Goal: Transaction & Acquisition: Purchase product/service

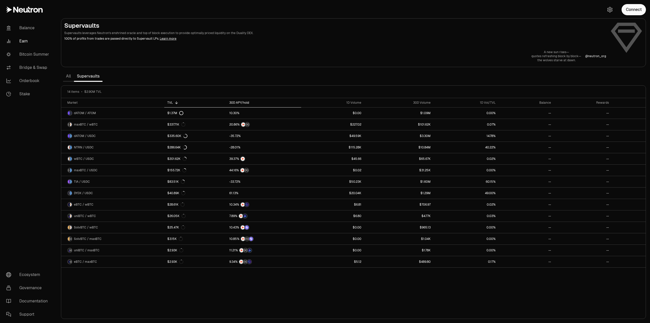
click at [238, 103] on div "30D APY/hold" at bounding box center [263, 103] width 69 height 4
click at [81, 103] on icon at bounding box center [81, 103] width 4 height 4
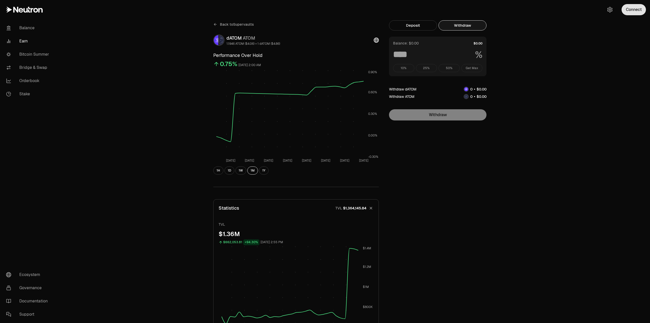
click at [639, 12] on button "Connect" at bounding box center [634, 9] width 24 height 11
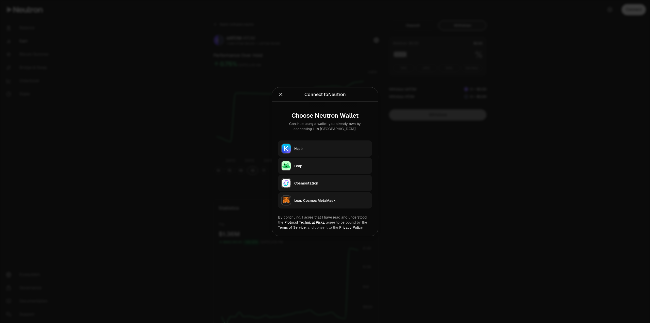
click at [325, 147] on div "Keplr" at bounding box center [331, 148] width 75 height 5
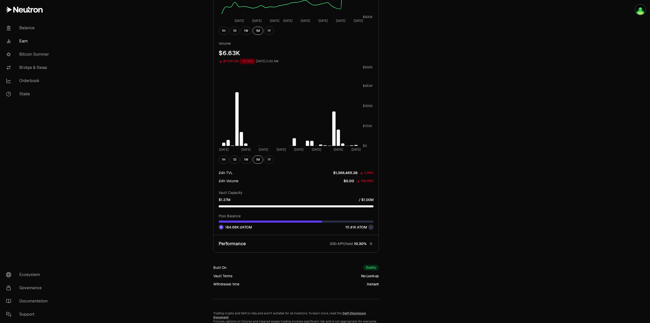
scroll to position [483, 0]
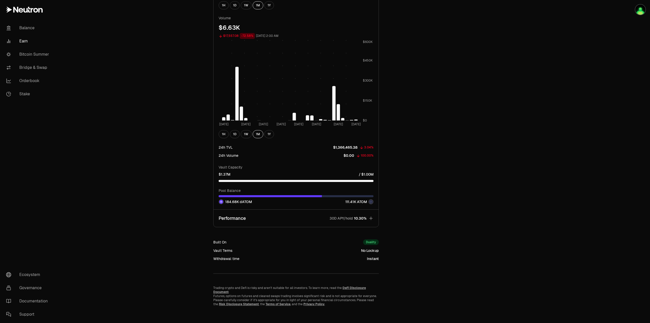
click at [353, 219] on p "30D APY/hold" at bounding box center [341, 218] width 23 height 5
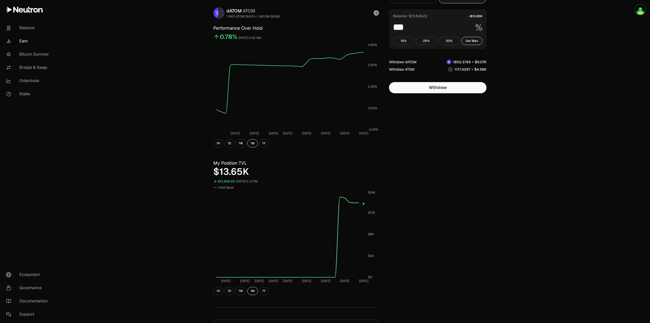
scroll to position [0, 0]
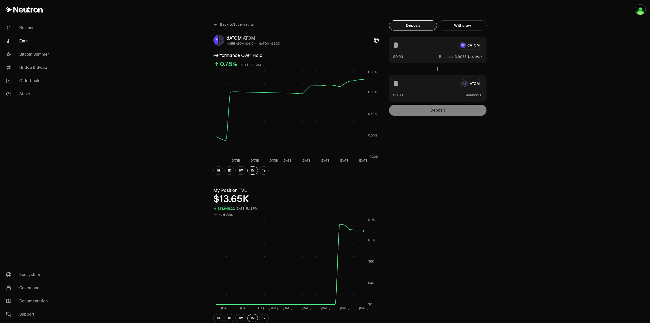
click at [427, 28] on button "Deposit" at bounding box center [413, 25] width 48 height 10
click at [453, 27] on button "Withdraw" at bounding box center [463, 25] width 48 height 10
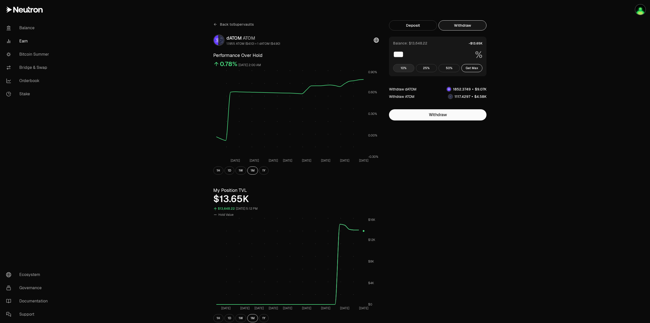
click at [405, 71] on button "10%" at bounding box center [403, 68] width 21 height 8
click at [470, 70] on button "Get Max" at bounding box center [472, 68] width 21 height 8
type input "***"
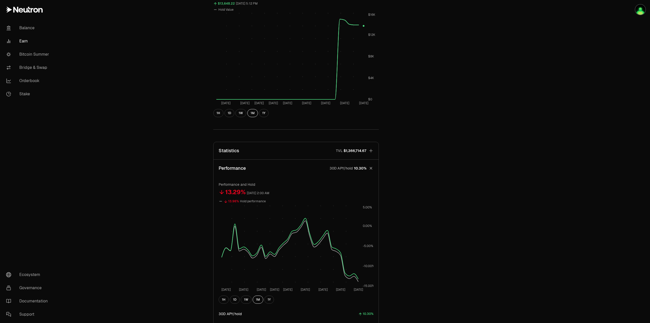
scroll to position [180, 0]
